Goal: Find specific page/section: Find specific page/section

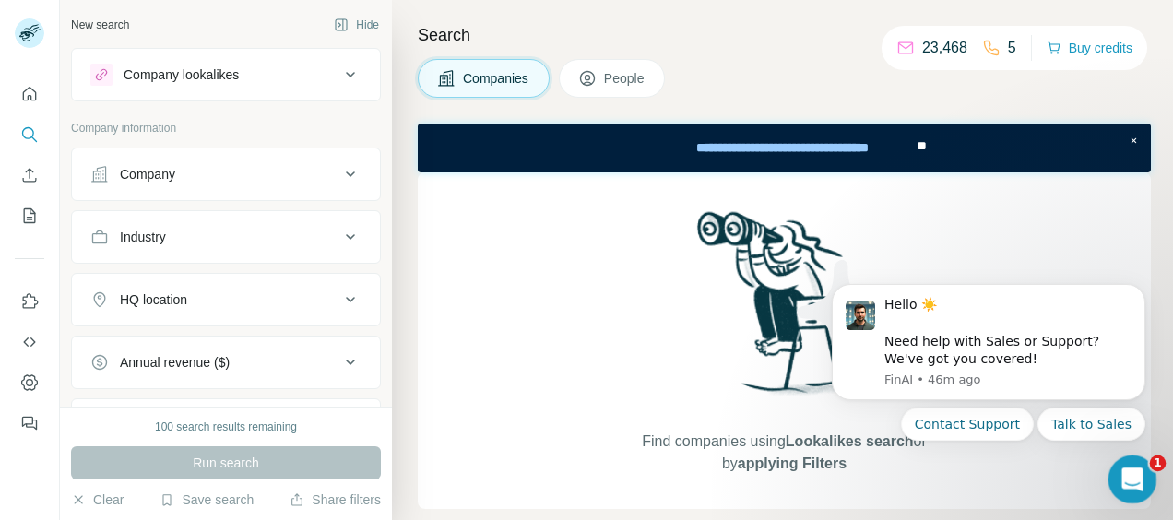
click at [1128, 490] on div "Open Intercom Messenger" at bounding box center [1129, 476] width 61 height 61
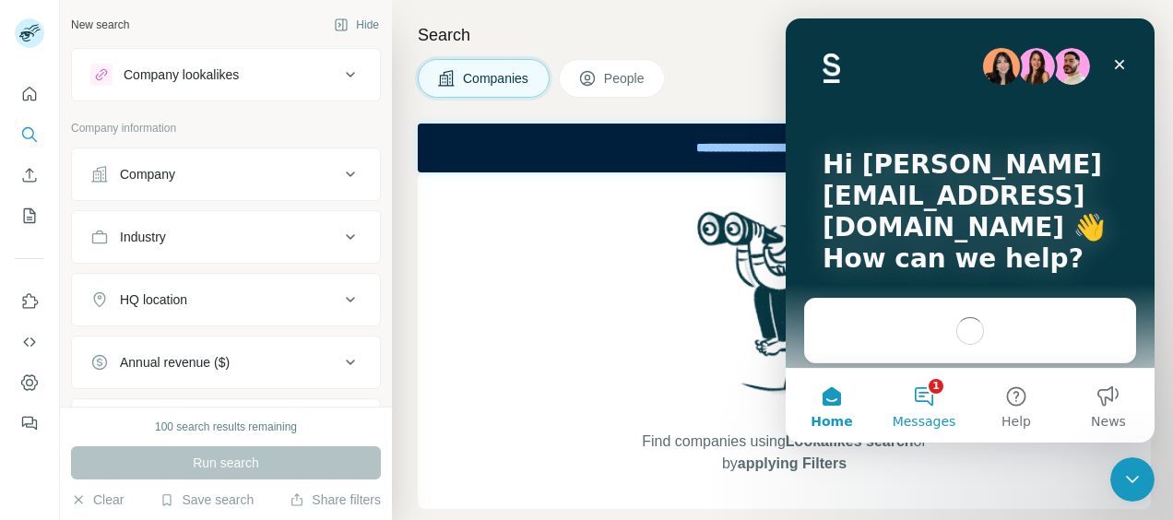
click at [923, 397] on button "1 Messages" at bounding box center [924, 406] width 92 height 74
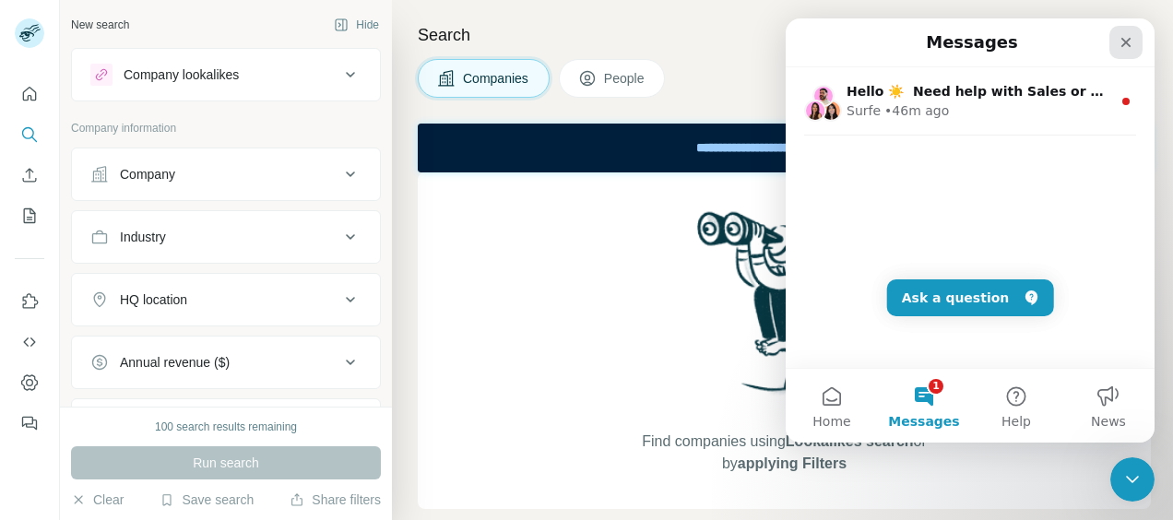
click at [1136, 46] on div "Close" at bounding box center [1125, 42] width 33 height 33
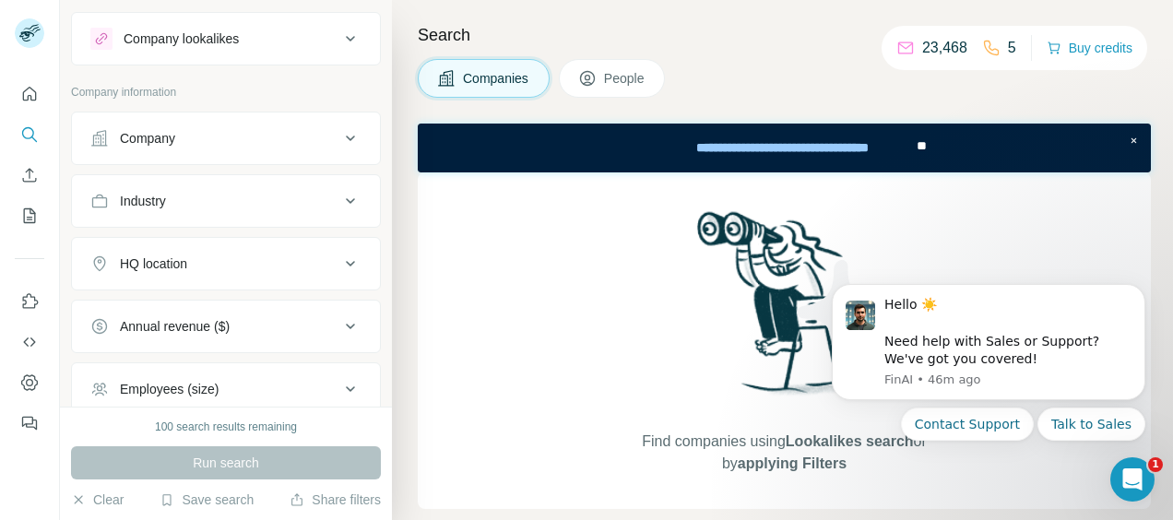
scroll to position [92, 0]
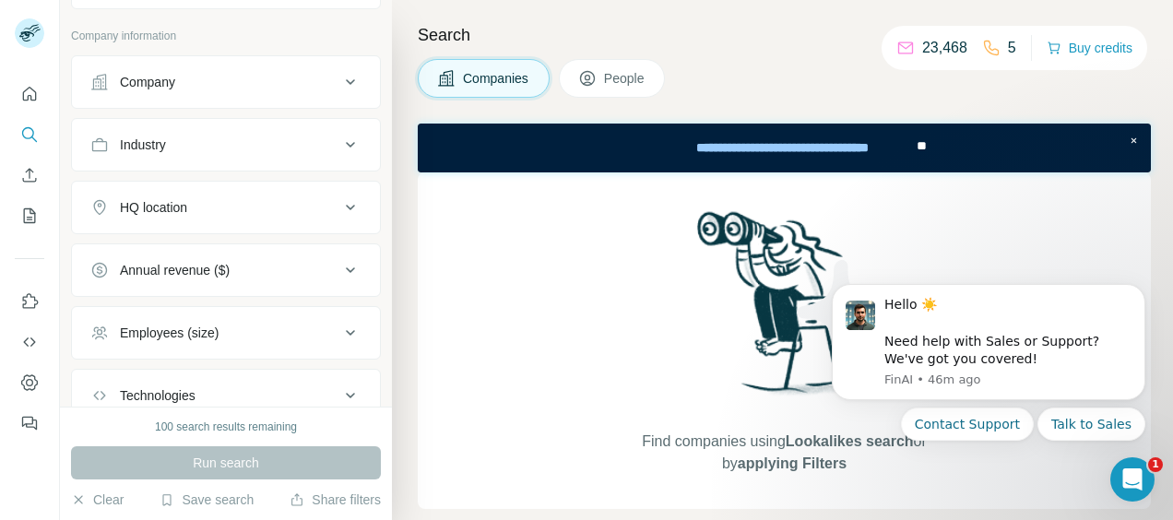
click at [254, 430] on div "100 search results remaining" at bounding box center [226, 427] width 142 height 17
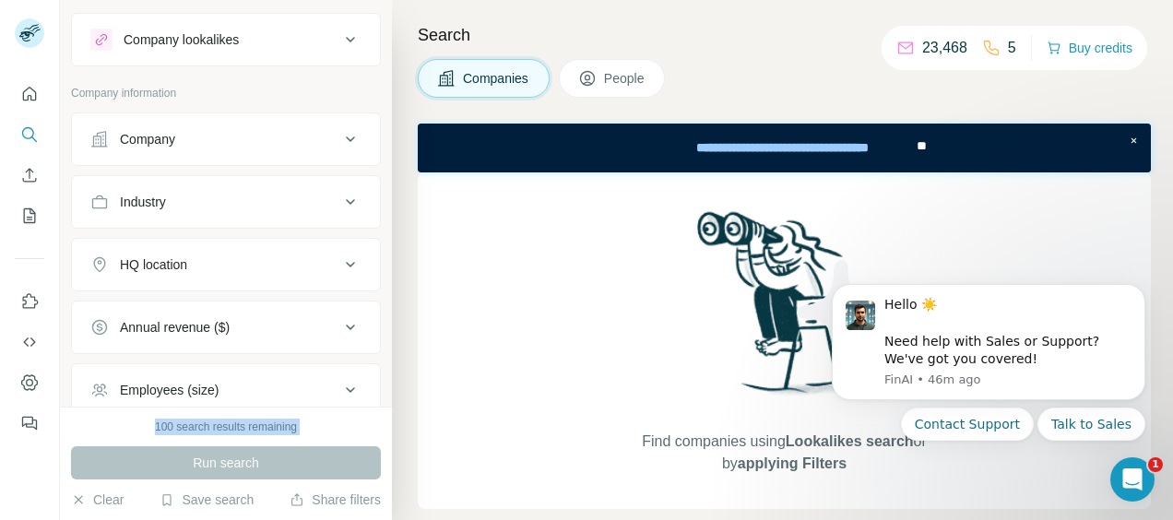
scroll to position [0, 0]
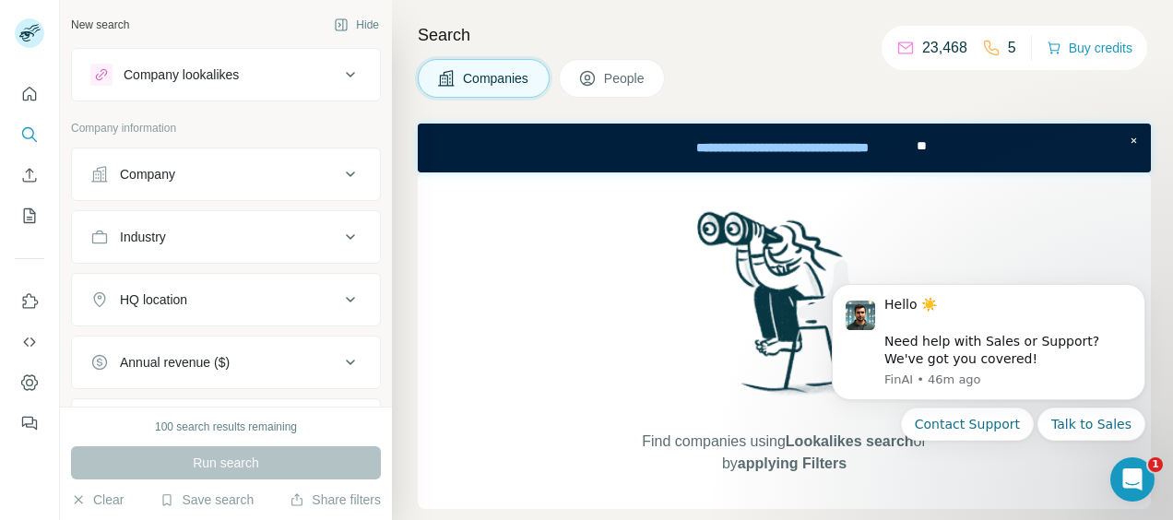
click at [947, 42] on p "23,468" at bounding box center [944, 48] width 45 height 22
click at [18, 383] on button "Dashboard" at bounding box center [30, 382] width 30 height 33
